Goal: Task Accomplishment & Management: Manage account settings

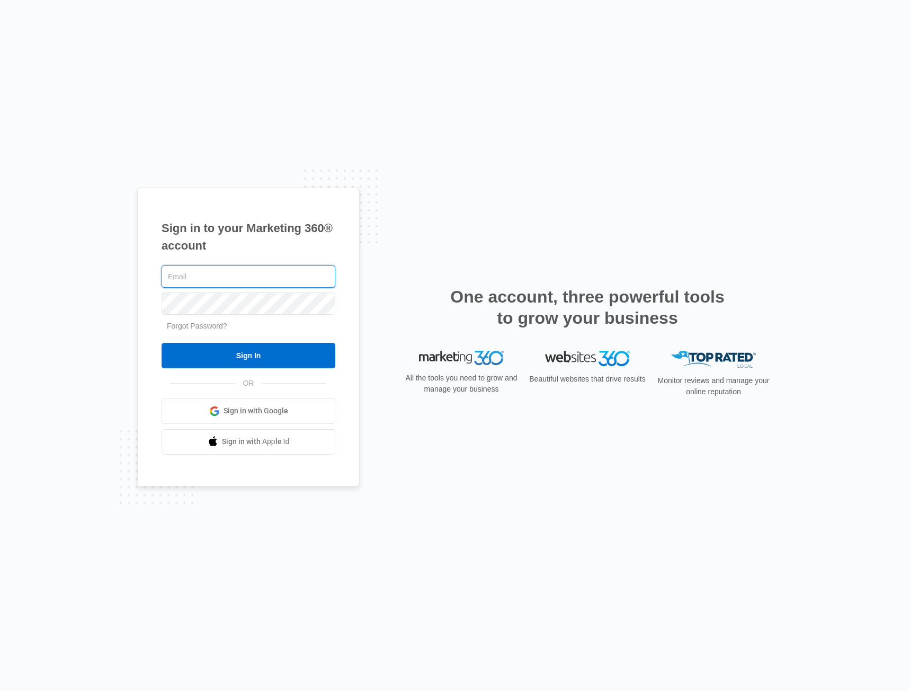
click at [210, 280] on input "text" at bounding box center [249, 276] width 174 height 22
click at [264, 416] on span "Sign in with Google" at bounding box center [256, 410] width 65 height 11
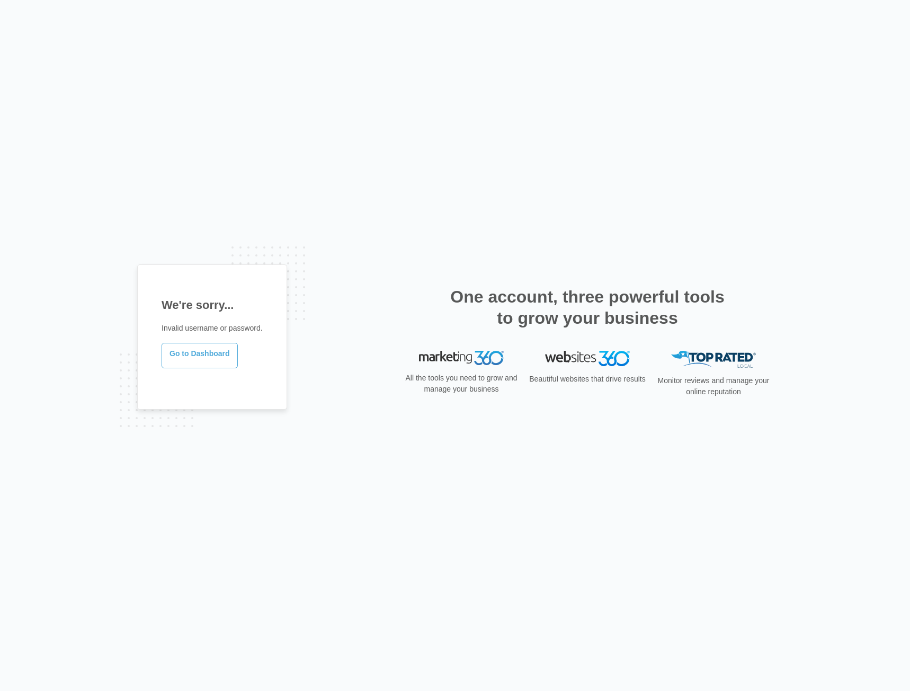
click at [179, 355] on link "Go to Dashboard" at bounding box center [200, 355] width 76 height 25
